Goal: Browse casually: Explore the website without a specific task or goal

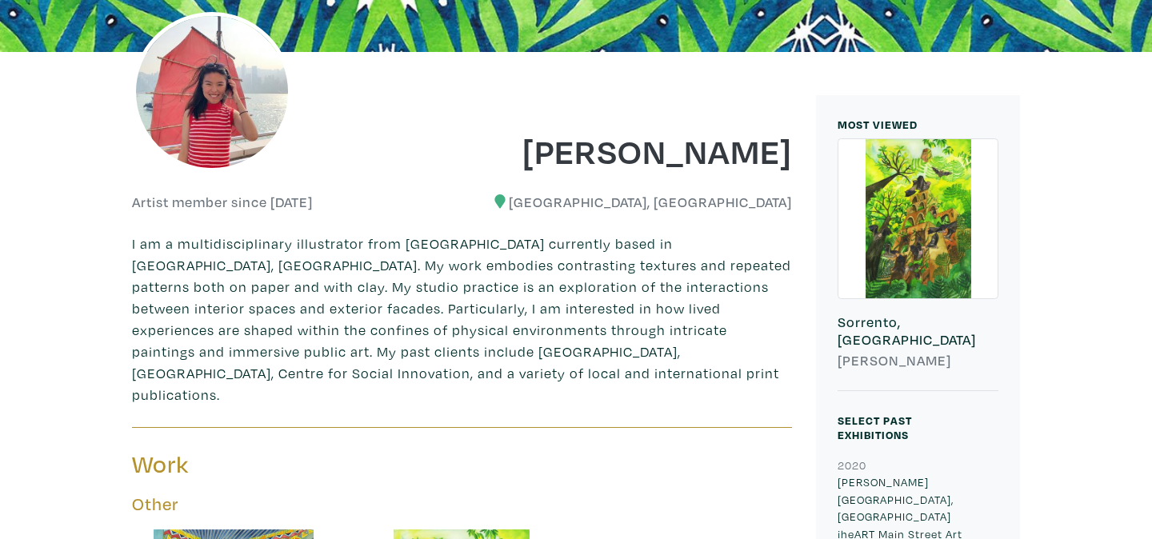
scroll to position [322, 0]
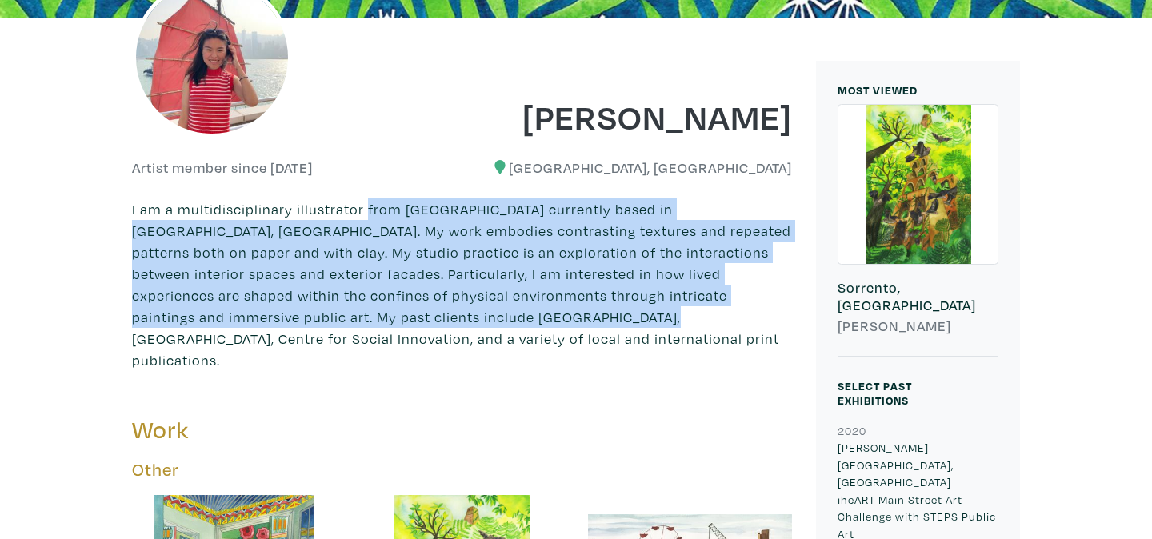
drag, startPoint x: 363, startPoint y: 213, endPoint x: 482, endPoint y: 322, distance: 162.0
click at [482, 322] on p "I am a multidisciplinary illustrator from [GEOGRAPHIC_DATA] currently based in …" at bounding box center [462, 284] width 660 height 173
drag, startPoint x: 482, startPoint y: 322, endPoint x: 167, endPoint y: 286, distance: 317.4
click at [482, 322] on p "I am a multidisciplinary illustrator from [GEOGRAPHIC_DATA] currently based in …" at bounding box center [462, 284] width 660 height 173
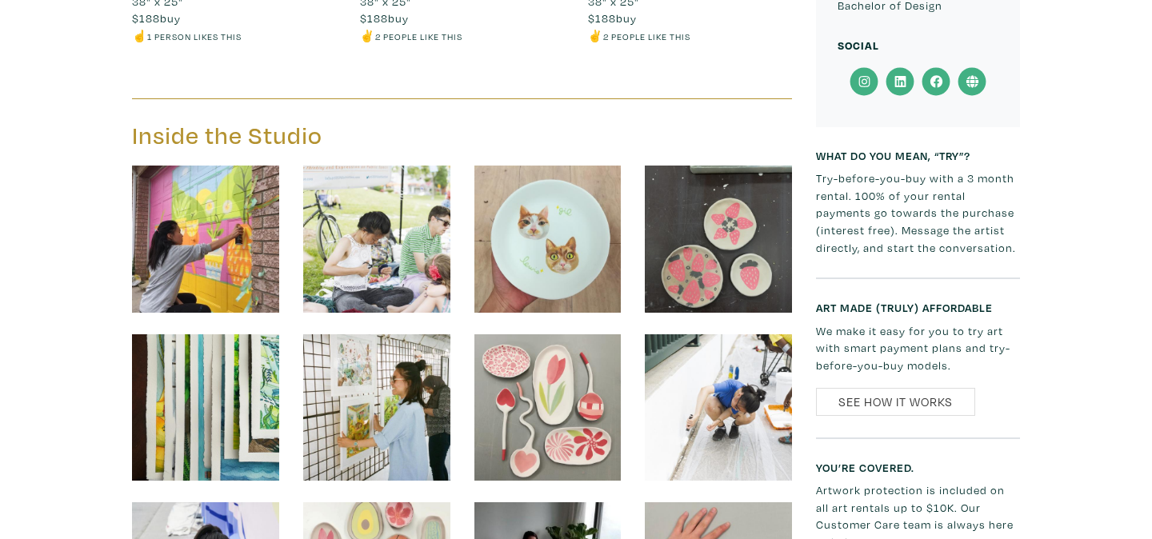
scroll to position [1866, 0]
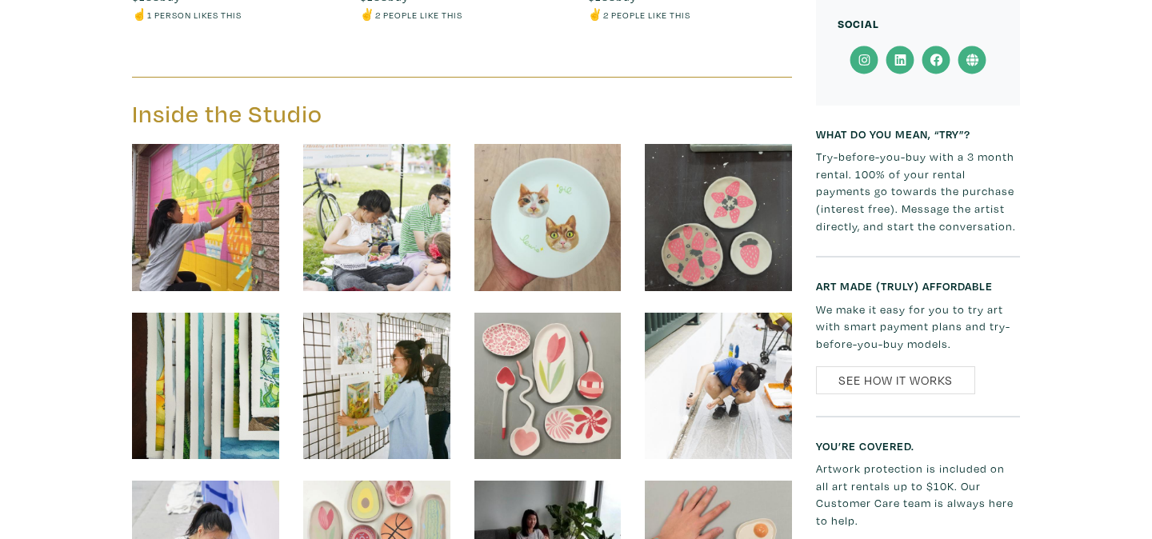
click at [253, 164] on img at bounding box center [205, 217] width 147 height 147
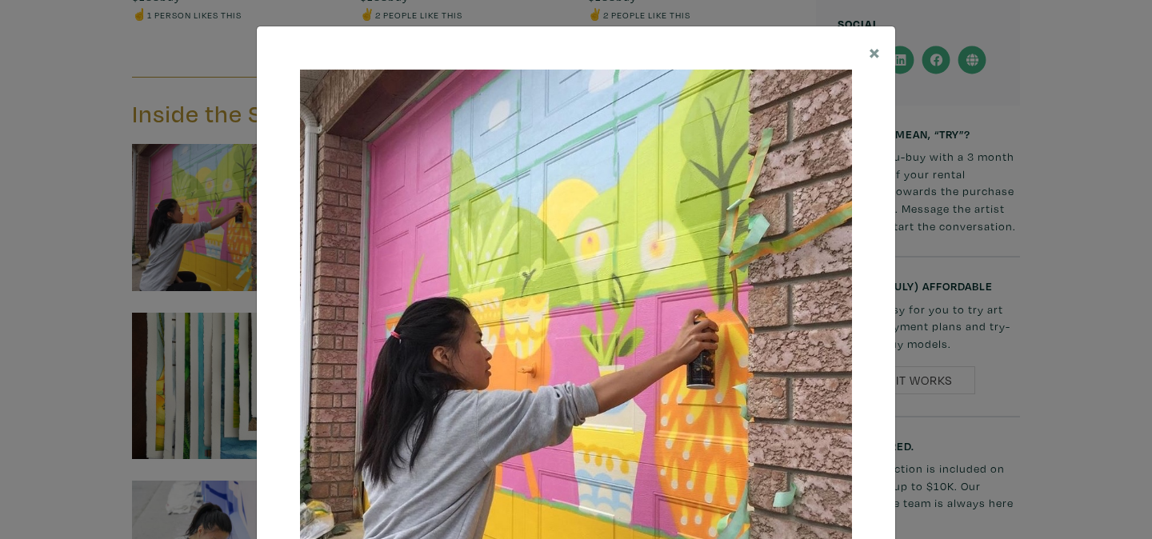
scroll to position [174, 0]
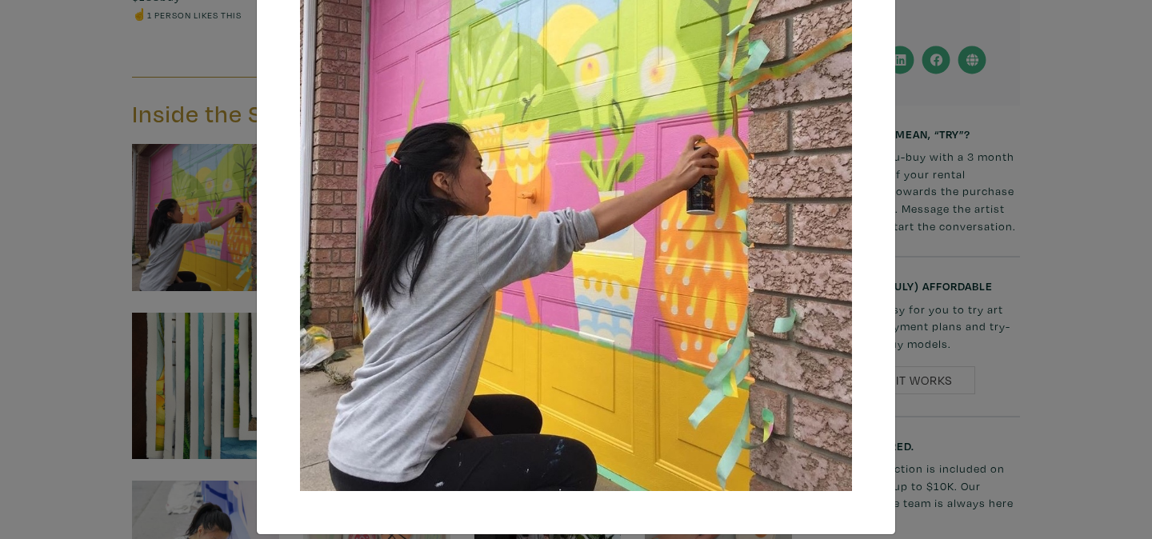
click at [831, 198] on img at bounding box center [576, 193] width 552 height 596
click at [874, 190] on div at bounding box center [576, 193] width 638 height 682
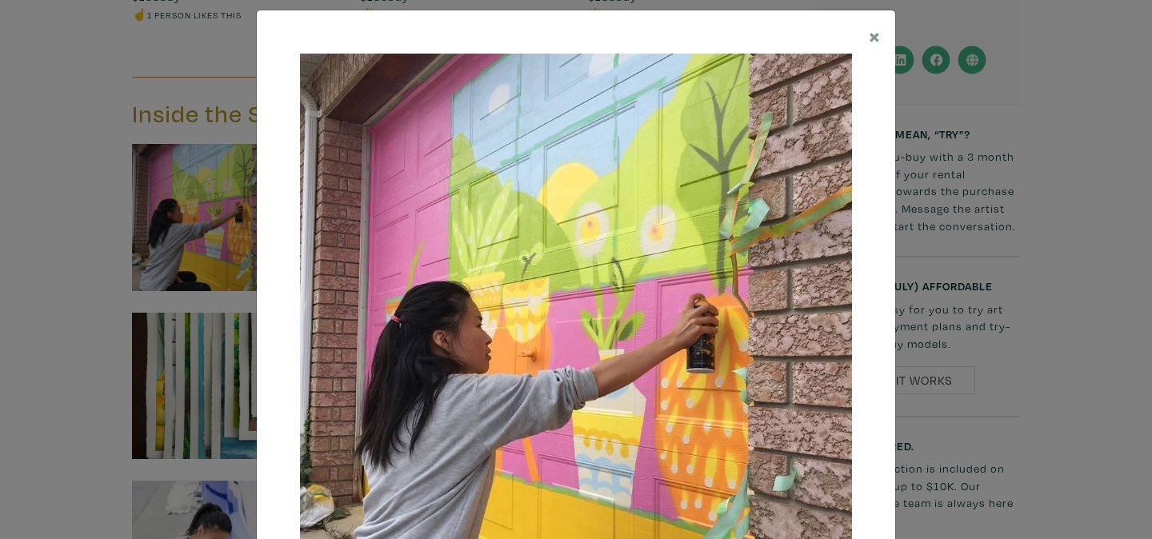
scroll to position [58, 0]
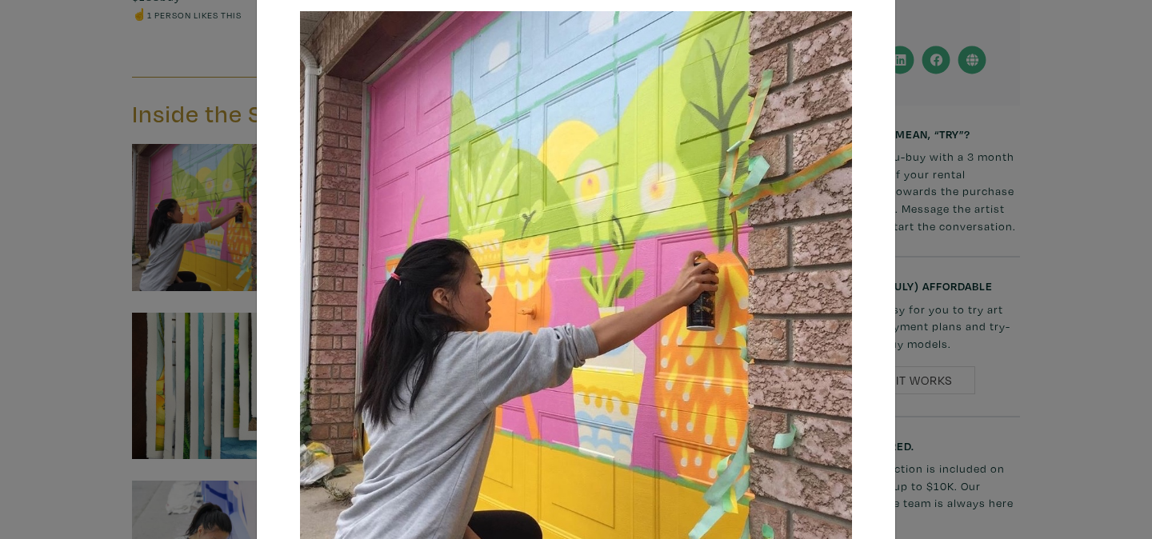
drag, startPoint x: 861, startPoint y: 20, endPoint x: 969, endPoint y: 185, distance: 197.1
click at [863, 23] on div at bounding box center [576, 309] width 638 height 682
click at [1030, 250] on div "× Save changes Close" at bounding box center [576, 269] width 1152 height 539
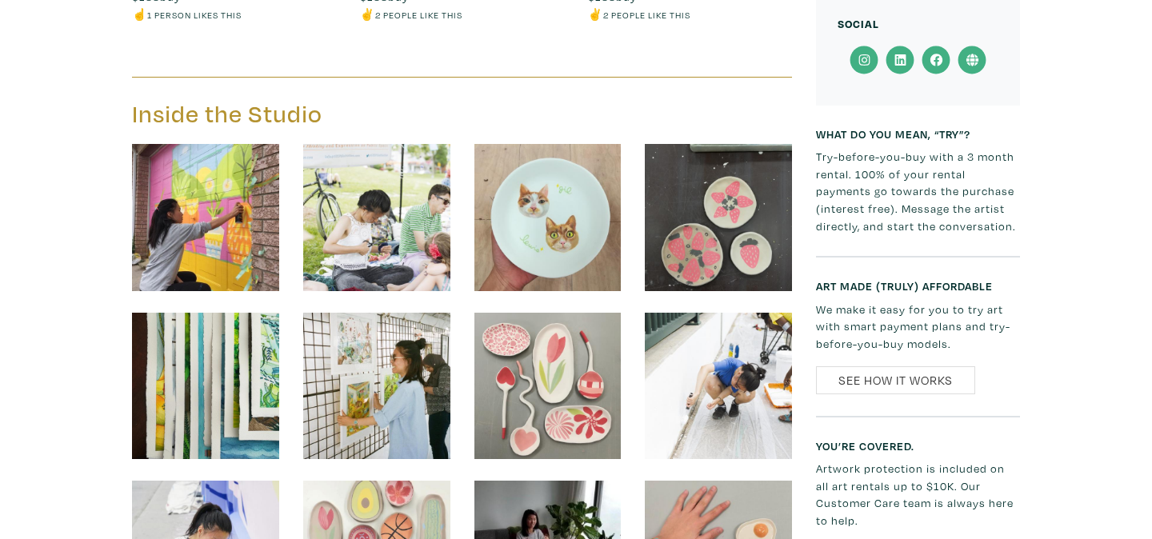
click at [395, 188] on img at bounding box center [376, 217] width 147 height 147
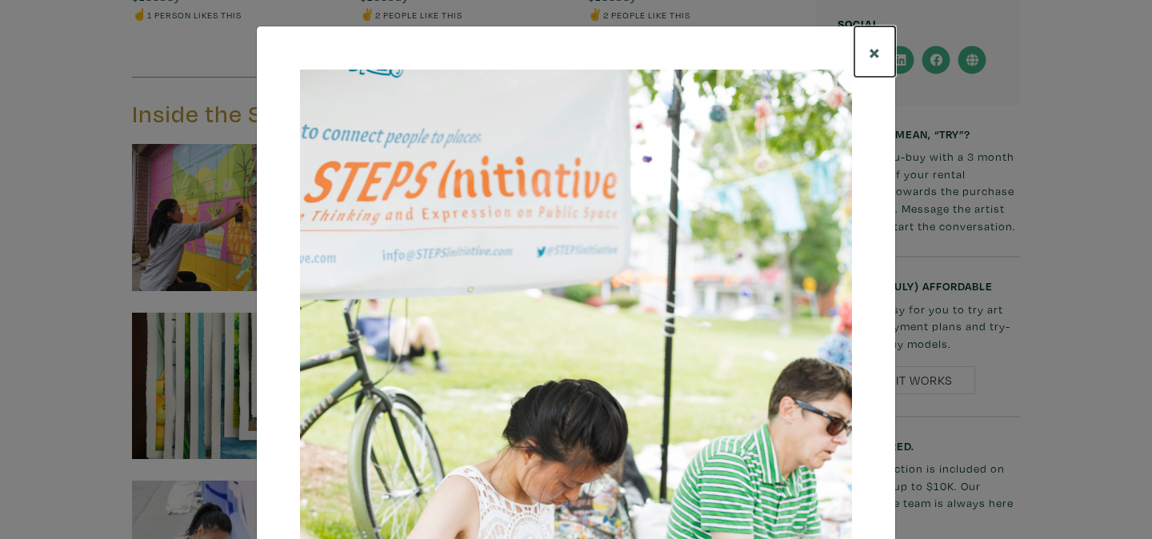
click at [871, 49] on span "×" at bounding box center [875, 52] width 12 height 28
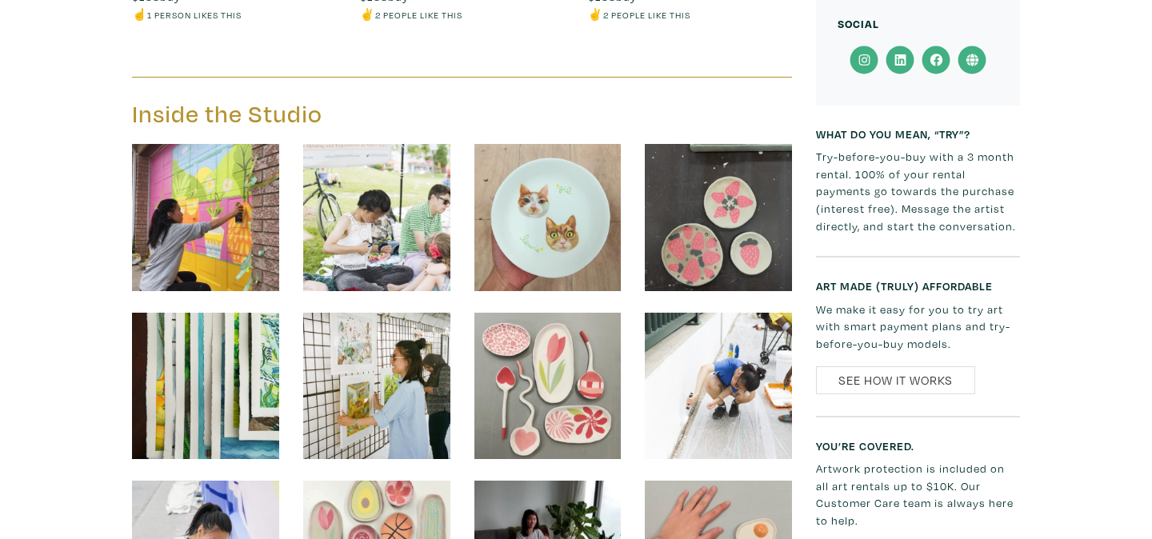
click at [566, 186] on img at bounding box center [547, 217] width 147 height 147
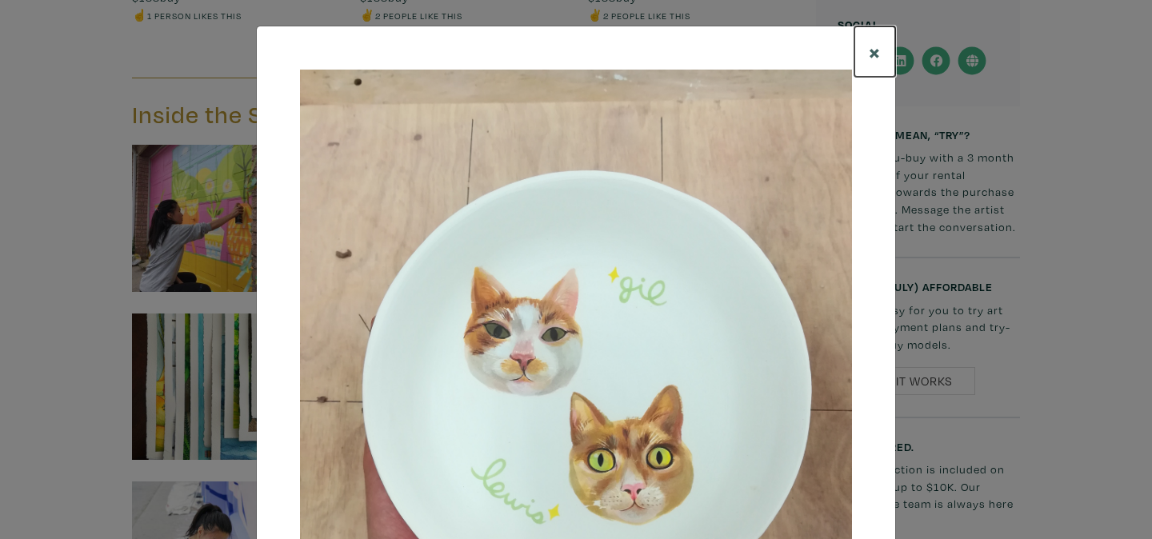
click at [863, 46] on button "×" at bounding box center [875, 51] width 41 height 50
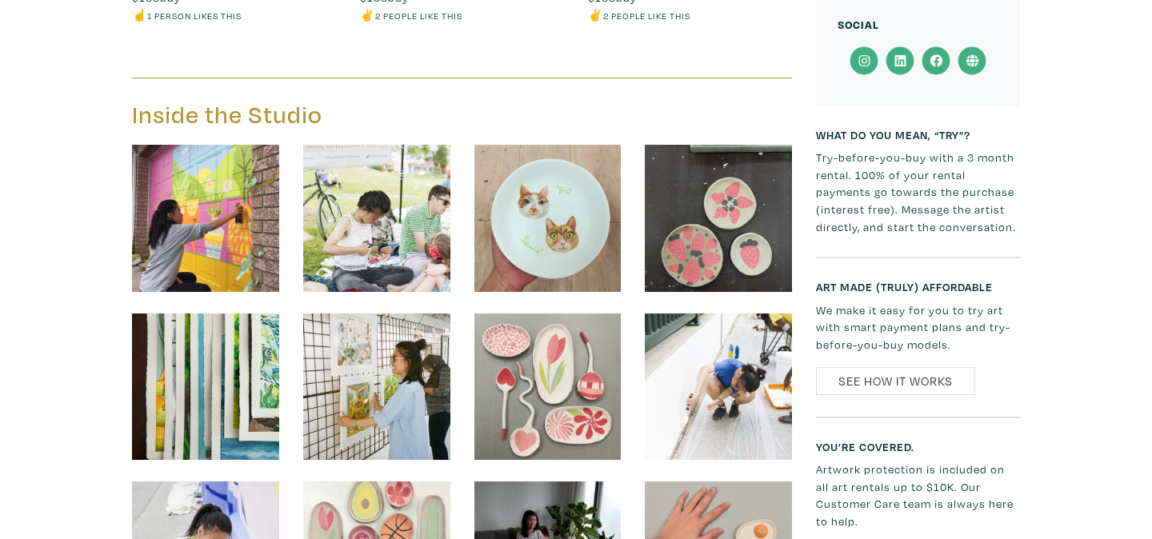
click at [759, 158] on img at bounding box center [718, 218] width 147 height 147
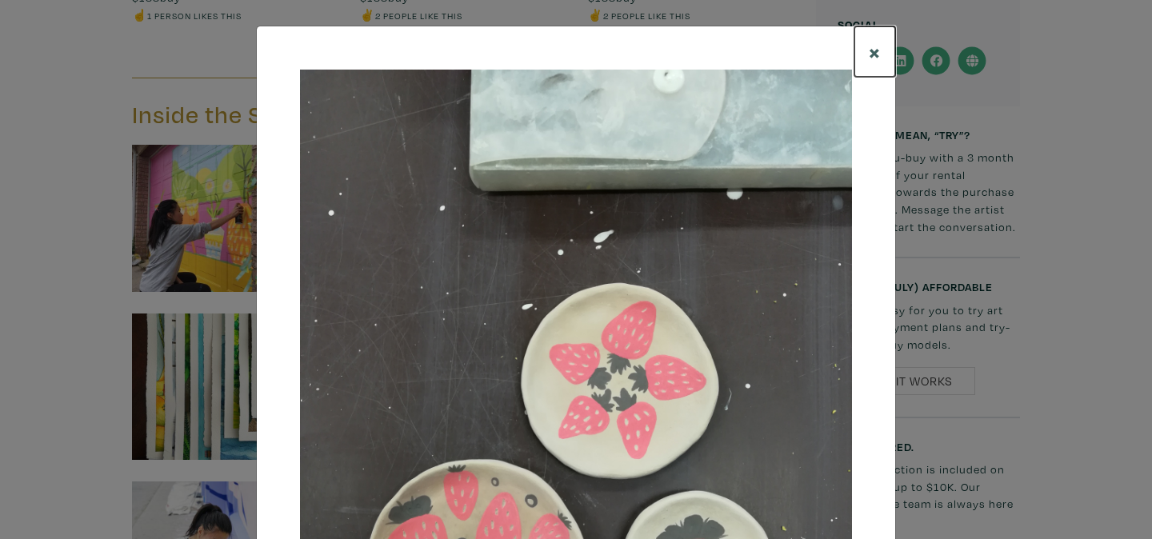
click at [884, 48] on button "×" at bounding box center [875, 51] width 41 height 50
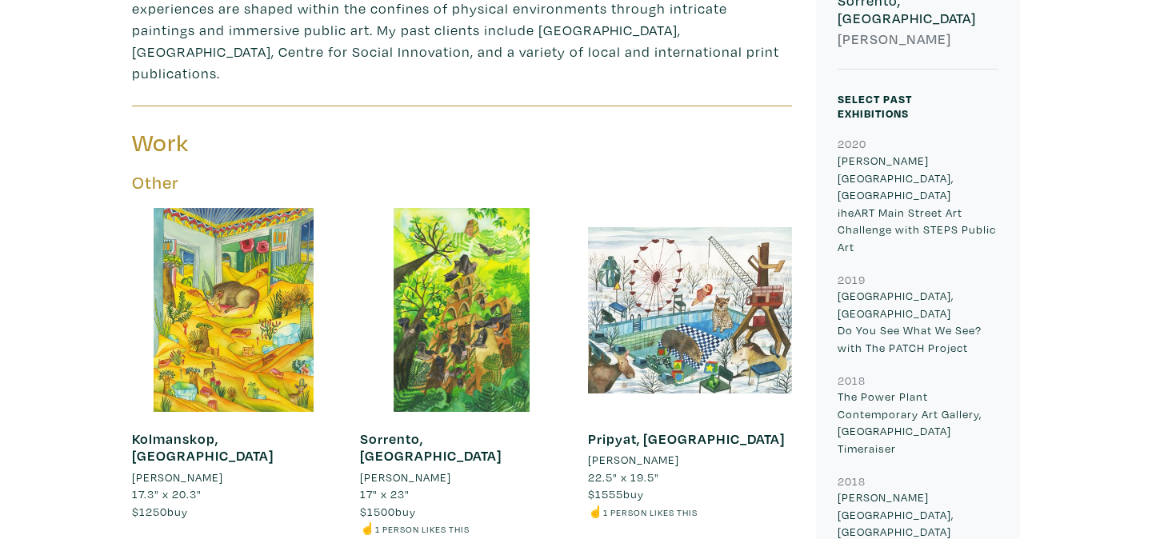
scroll to position [586, 0]
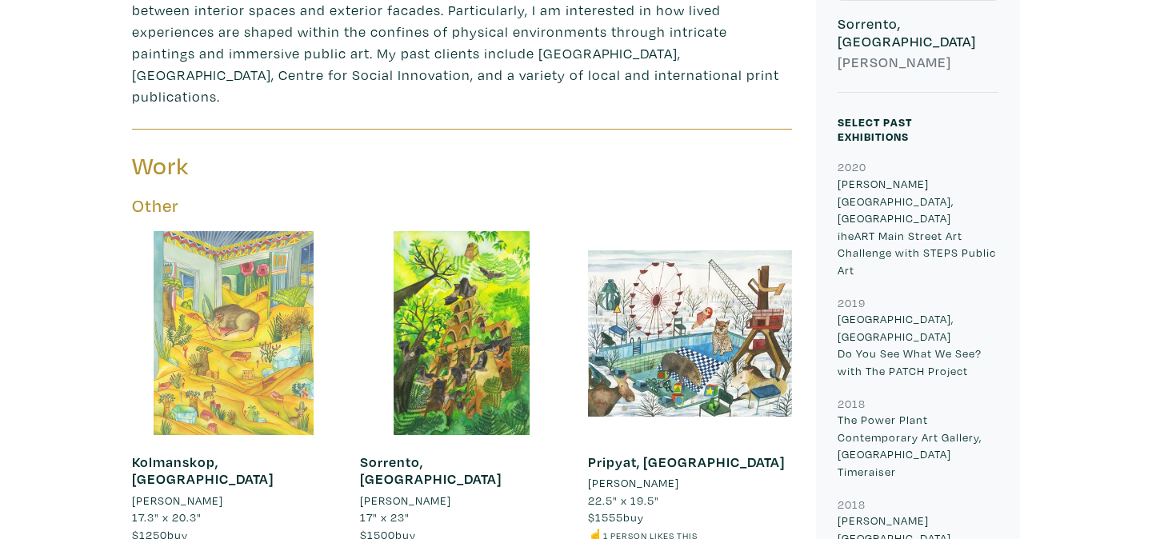
click at [254, 354] on div at bounding box center [234, 333] width 204 height 204
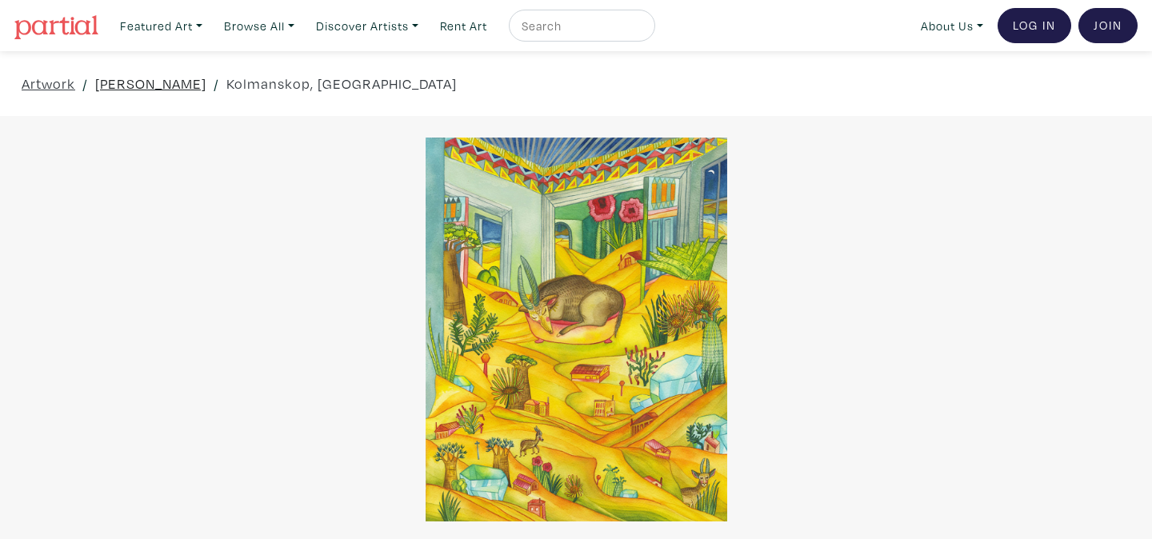
click at [157, 79] on link "[PERSON_NAME]" at bounding box center [150, 84] width 111 height 22
